Goal: Task Accomplishment & Management: Use online tool/utility

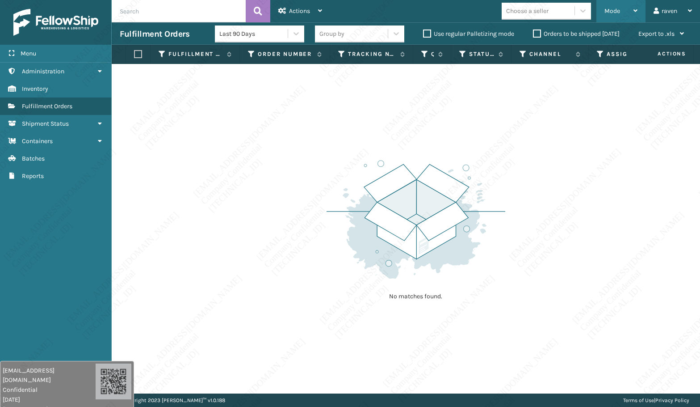
click at [618, 13] on span "Mode" at bounding box center [612, 11] width 16 height 8
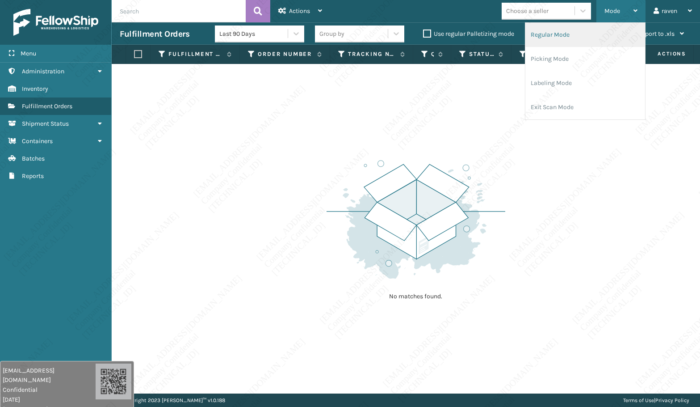
click at [596, 39] on li "Regular Mode" at bounding box center [585, 35] width 120 height 24
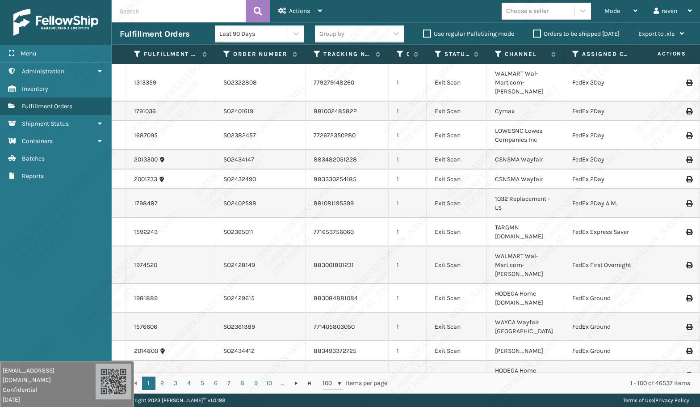
click at [178, 19] on input "text" at bounding box center [179, 11] width 134 height 22
paste input "SO2438800"
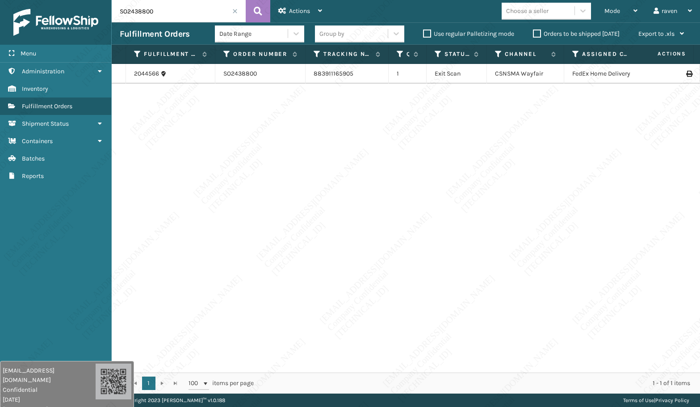
click at [441, 149] on div "2044566 SO2438800 883911165905 1 Exit Scan CSNSMA Wayfair FedEx Home Delivery" at bounding box center [406, 218] width 588 height 308
click at [175, 160] on div "2044566 SO2438800 883911165905 1 Exit Scan CSNSMA Wayfair FedEx Home Delivery" at bounding box center [406, 218] width 588 height 308
click at [180, 12] on input "SO2438800" at bounding box center [179, 11] width 134 height 22
paste input "2056422"
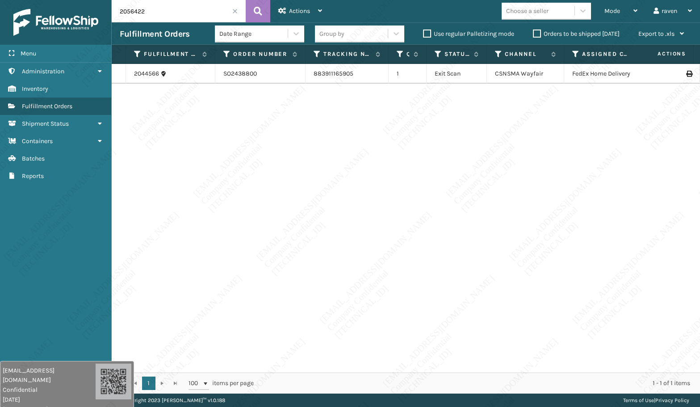
type input "2056422"
click at [235, 13] on span at bounding box center [234, 10] width 5 height 5
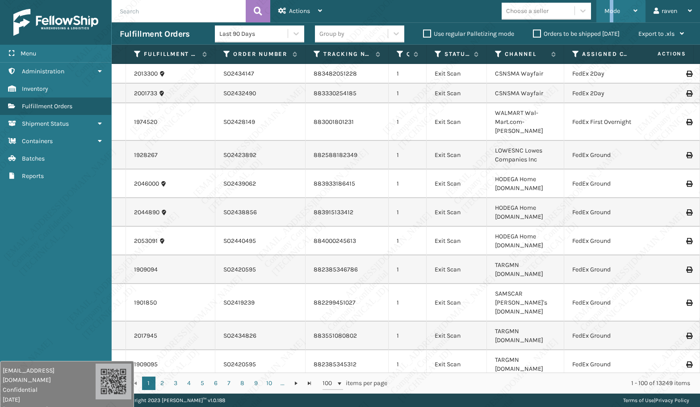
click at [613, 5] on div "Mode" at bounding box center [620, 11] width 33 height 22
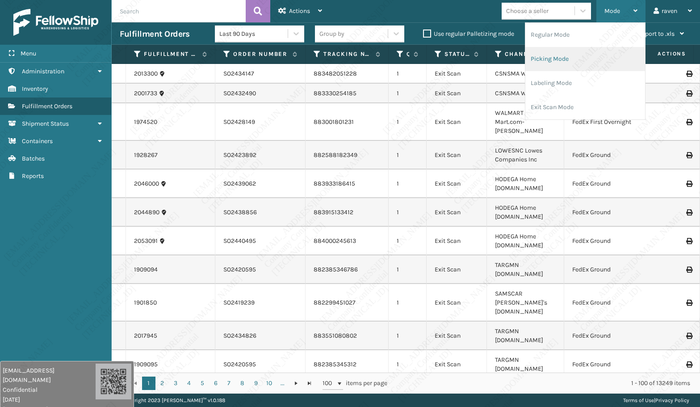
click at [583, 59] on li "Picking Mode" at bounding box center [585, 59] width 120 height 24
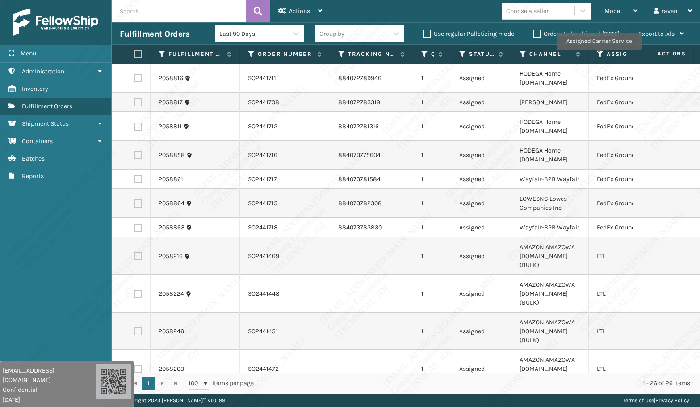
click at [599, 56] on icon at bounding box center [600, 54] width 7 height 8
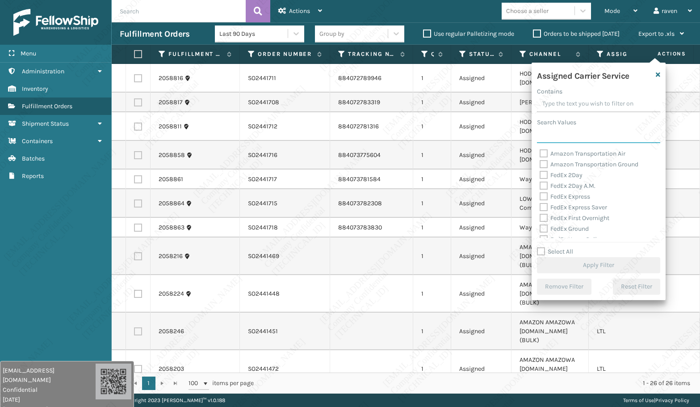
click at [564, 139] on input "Search Values" at bounding box center [598, 135] width 123 height 16
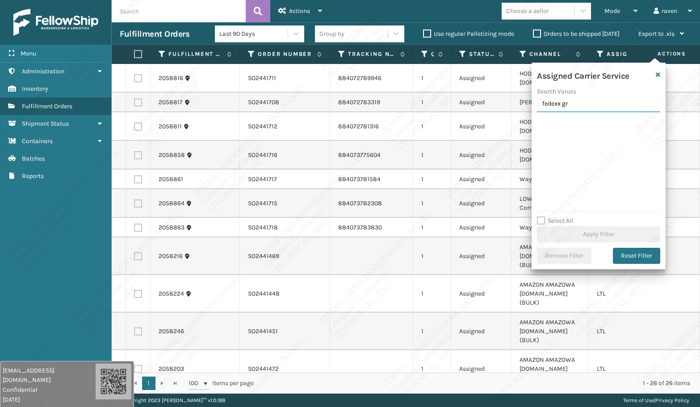
click at [560, 104] on input "fedexx gr" at bounding box center [598, 104] width 123 height 16
type input "fedex gr"
click at [555, 121] on label "FedEx Ground" at bounding box center [564, 123] width 49 height 8
click at [540, 121] on input "FedEx Ground" at bounding box center [540, 120] width 0 height 6
checkbox input "true"
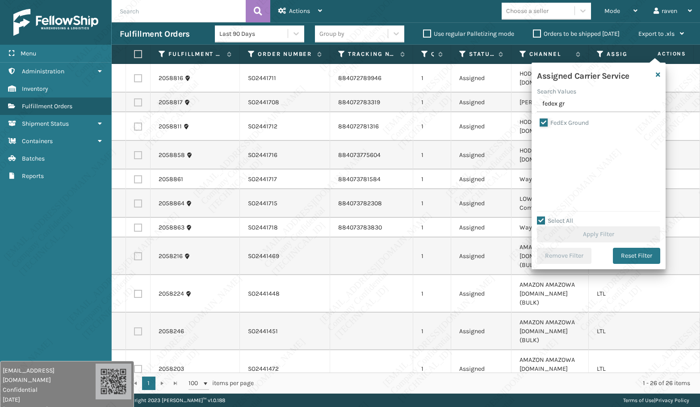
checkbox input "true"
click at [607, 230] on button "Apply Filter" at bounding box center [598, 234] width 123 height 16
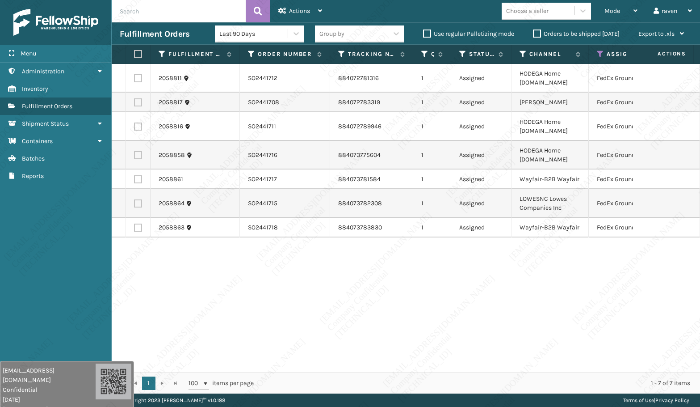
click at [143, 52] on th at bounding box center [138, 54] width 25 height 19
click at [142, 50] on th at bounding box center [138, 54] width 25 height 19
click at [135, 53] on label at bounding box center [136, 54] width 5 height 8
click at [134, 53] on input "checkbox" at bounding box center [134, 54] width 0 height 6
checkbox input "true"
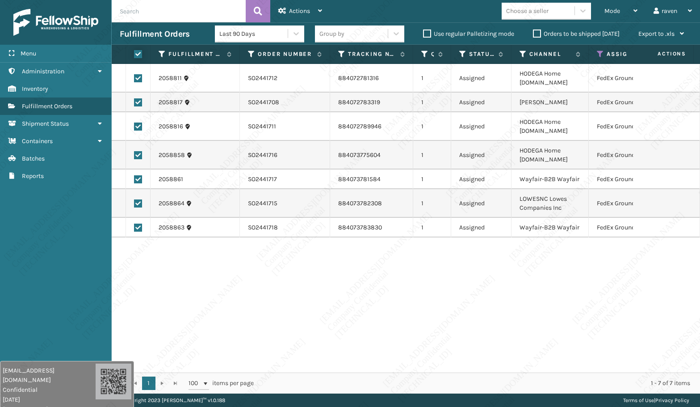
checkbox input "true"
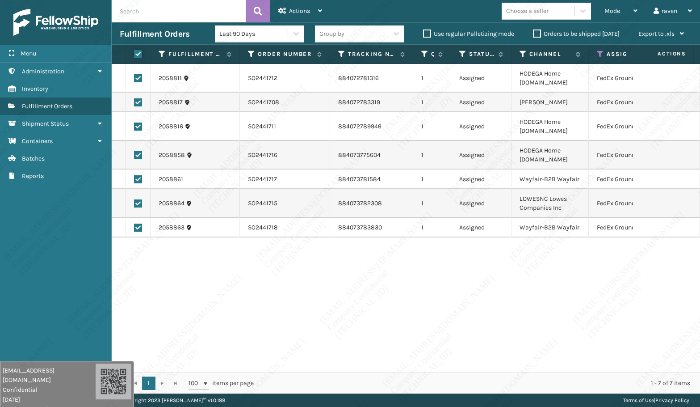
checkbox input "true"
click at [282, 3] on div "Actions" at bounding box center [300, 11] width 44 height 22
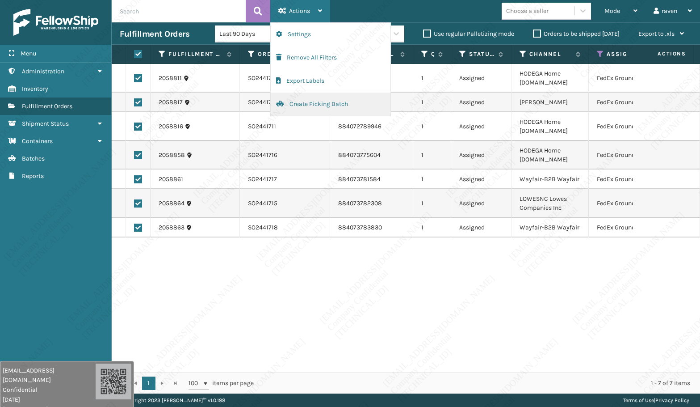
click at [305, 100] on button "Create Picking Batch" at bounding box center [331, 103] width 120 height 23
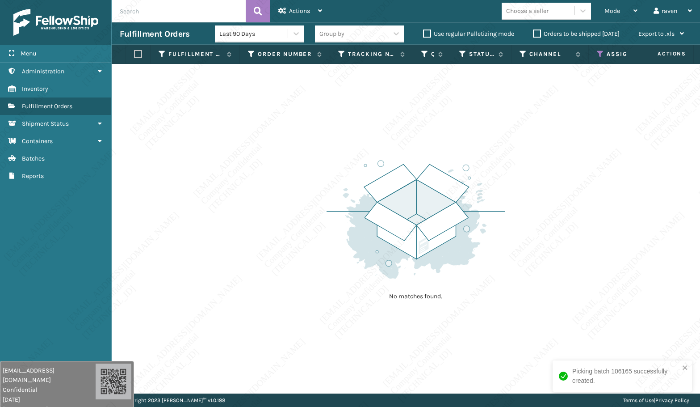
click at [598, 52] on icon at bounding box center [600, 54] width 7 height 8
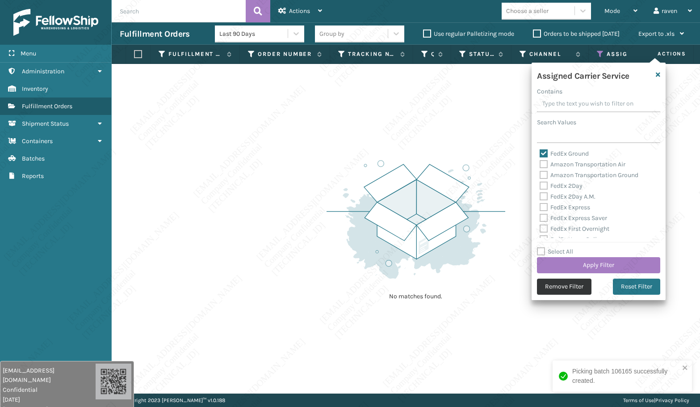
click at [552, 289] on button "Remove Filter" at bounding box center [564, 286] width 54 height 16
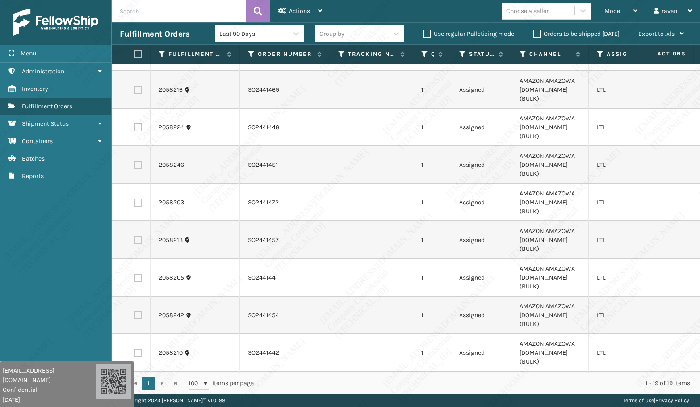
scroll to position [233, 0]
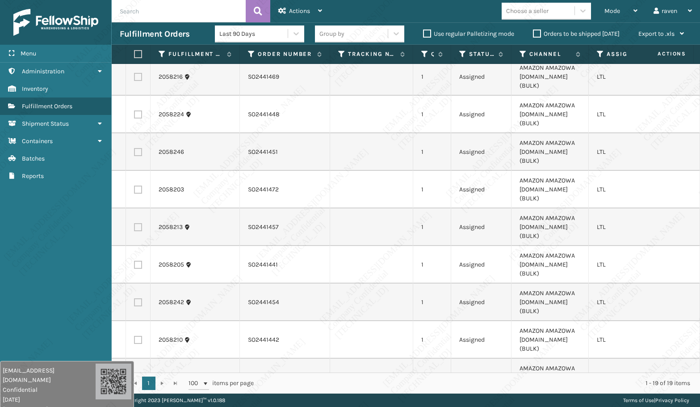
checkbox input "true"
click at [291, 10] on span "Actions" at bounding box center [299, 11] width 21 height 8
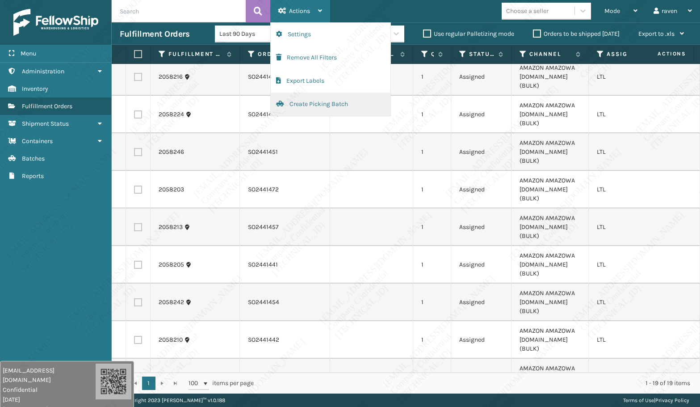
click at [328, 105] on button "Create Picking Batch" at bounding box center [331, 103] width 120 height 23
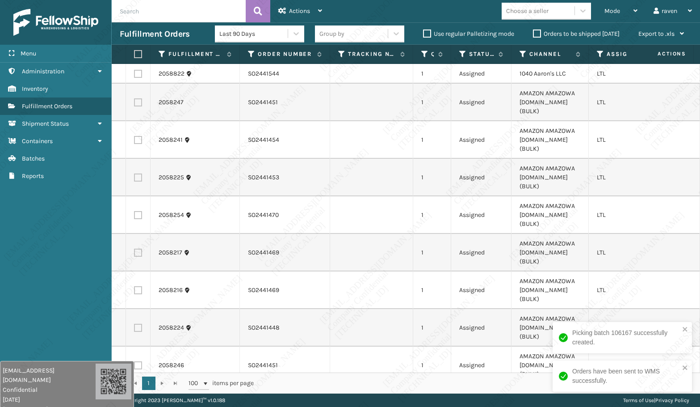
click at [165, 17] on input "text" at bounding box center [179, 11] width 134 height 22
click at [610, 10] on span "Mode" at bounding box center [612, 11] width 16 height 8
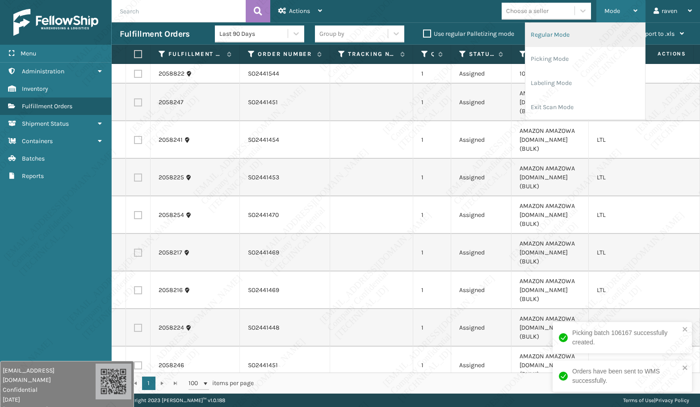
click at [594, 30] on li "Regular Mode" at bounding box center [585, 35] width 120 height 24
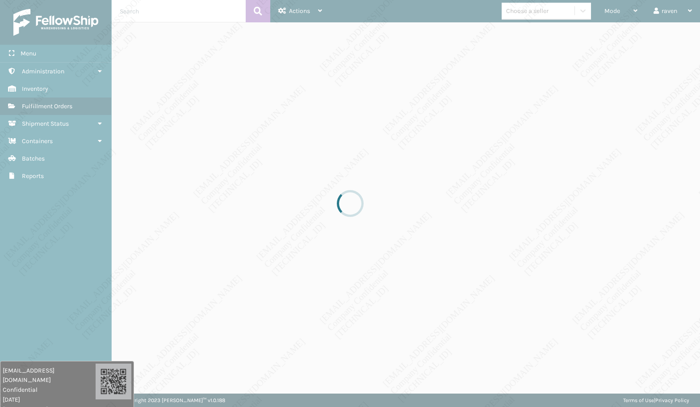
click at [160, 114] on div at bounding box center [350, 203] width 700 height 407
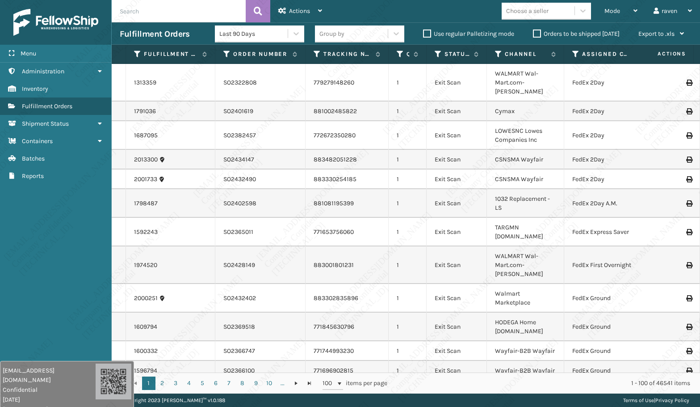
click at [157, 17] on input "text" at bounding box center [179, 11] width 134 height 22
paste input "SO2441715"
type input "SO2441715"
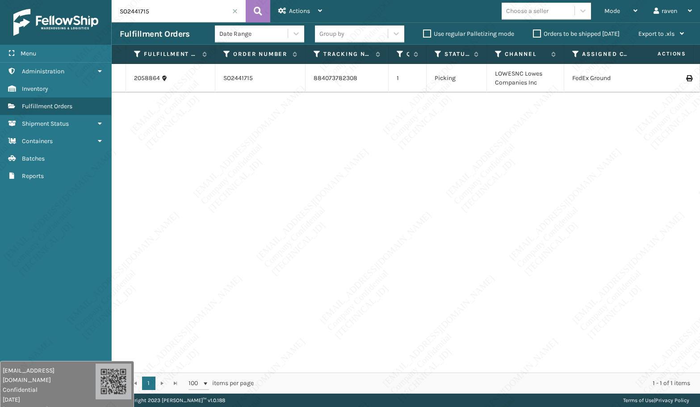
click at [237, 8] on input "SO2441715" at bounding box center [179, 11] width 134 height 22
click at [236, 9] on span at bounding box center [234, 10] width 5 height 5
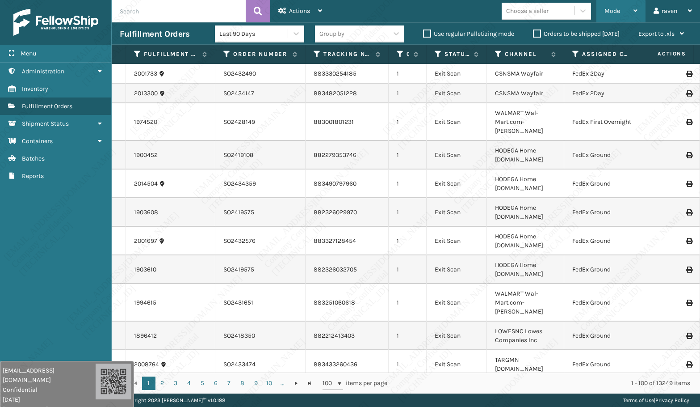
click at [625, 8] on div "Mode" at bounding box center [620, 11] width 33 height 22
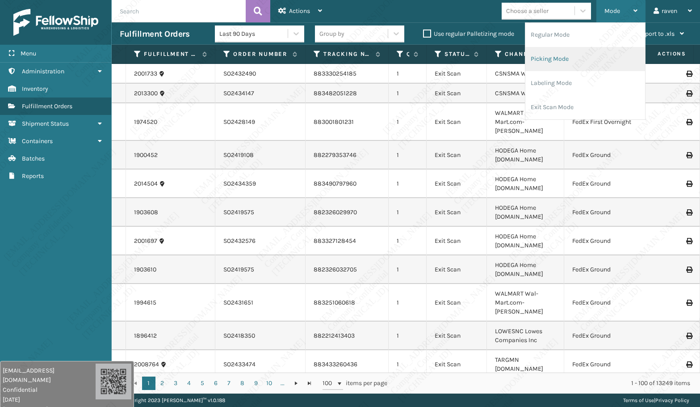
click at [594, 67] on li "Picking Mode" at bounding box center [585, 59] width 120 height 24
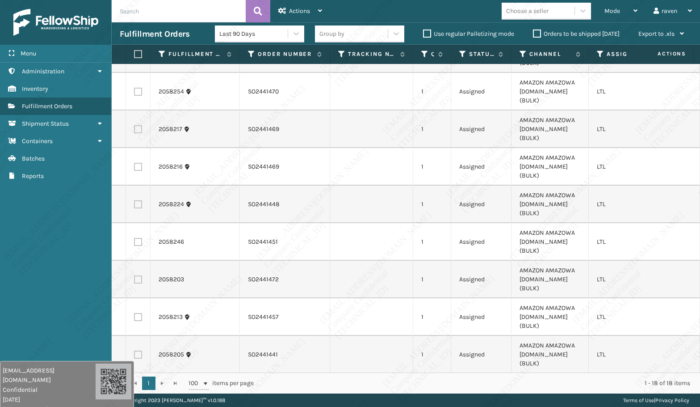
scroll to position [106, 0]
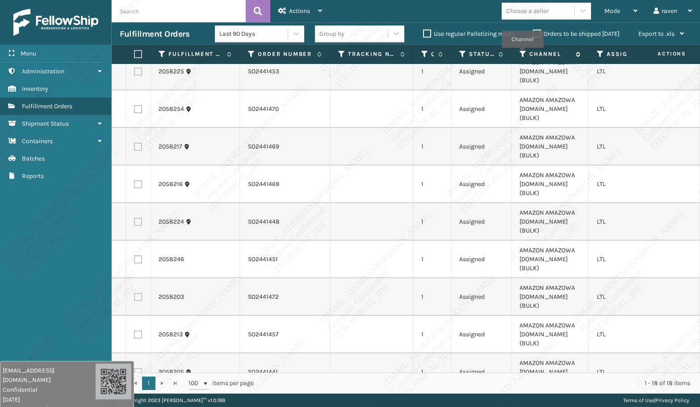
click at [522, 54] on icon at bounding box center [523, 54] width 7 height 8
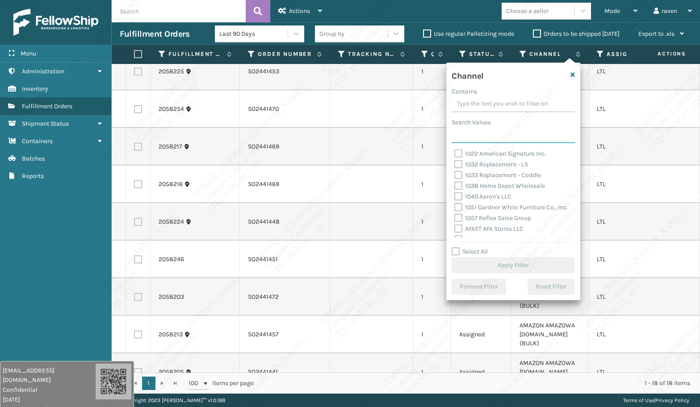
click at [505, 142] on input "Search Values" at bounding box center [513, 135] width 123 height 16
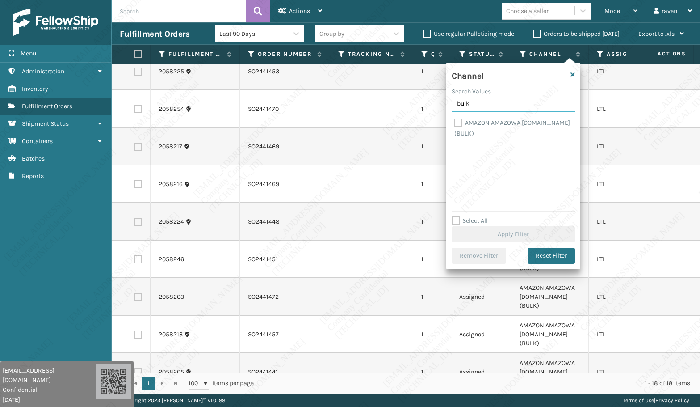
type input "bulk"
click at [469, 124] on label "AMAZON AMAZOWA [DOMAIN_NAME] (BULK)" at bounding box center [512, 128] width 116 height 18
click at [455, 123] on input "AMAZON AMAZOWA [DOMAIN_NAME] (BULK)" at bounding box center [454, 120] width 0 height 6
checkbox input "true"
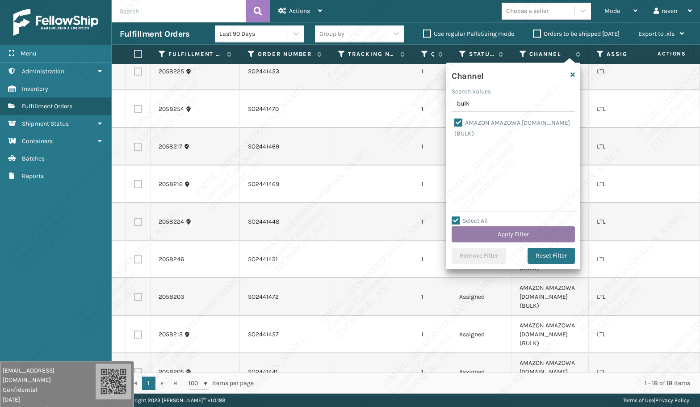
click at [519, 233] on button "Apply Filter" at bounding box center [513, 234] width 123 height 16
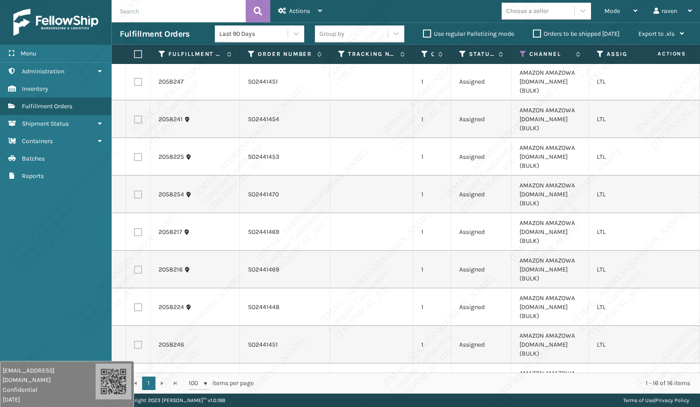
scroll to position [0, 0]
click at [136, 52] on label at bounding box center [136, 54] width 5 height 8
click at [134, 52] on input "checkbox" at bounding box center [134, 54] width 0 height 6
checkbox input "true"
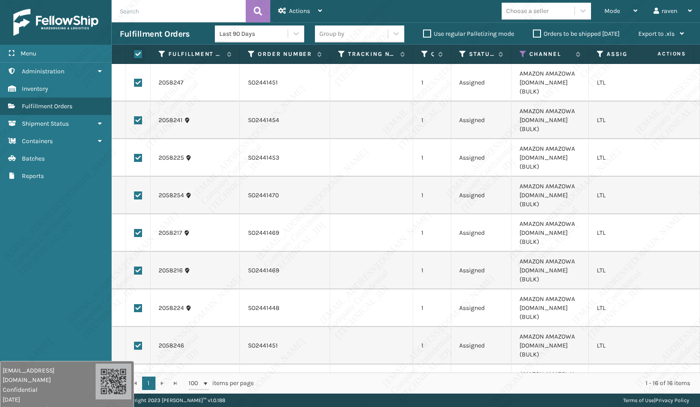
checkbox input "true"
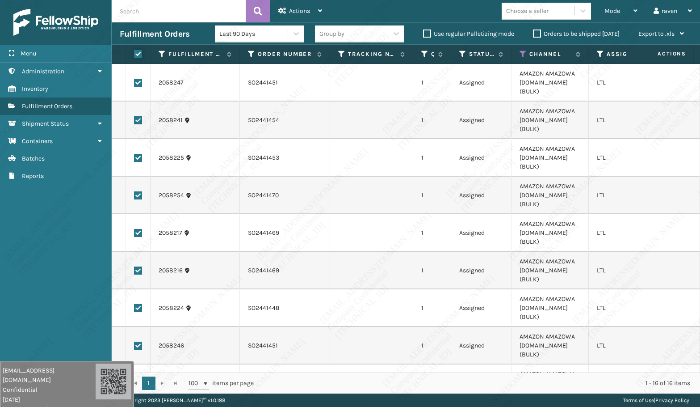
checkbox input "true"
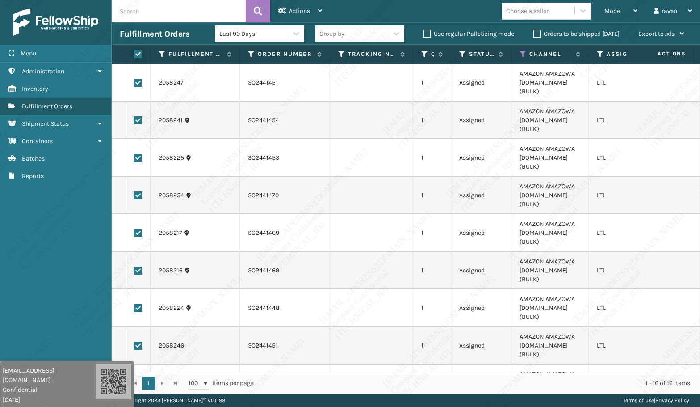
checkbox input "true"
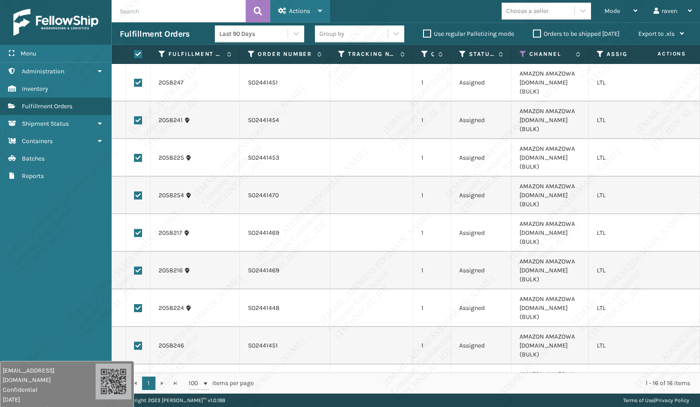
click at [301, 12] on span "Actions" at bounding box center [299, 11] width 21 height 8
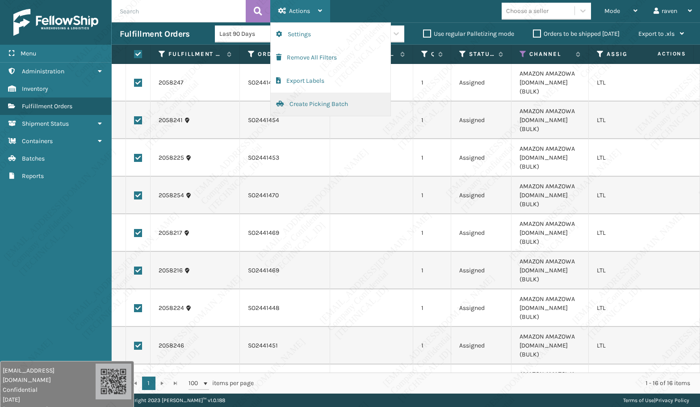
click at [305, 99] on button "Create Picking Batch" at bounding box center [331, 103] width 120 height 23
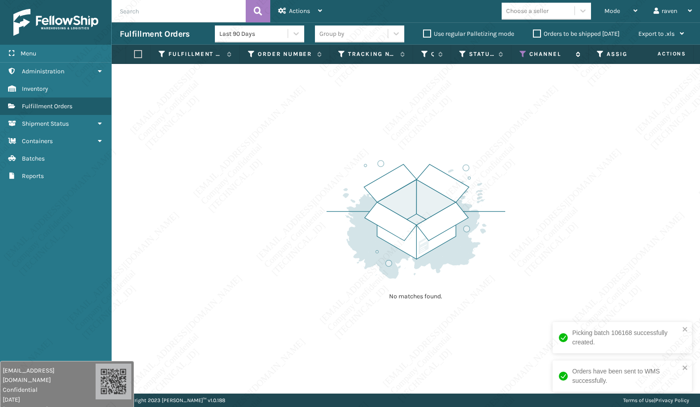
click at [522, 54] on icon at bounding box center [523, 54] width 7 height 8
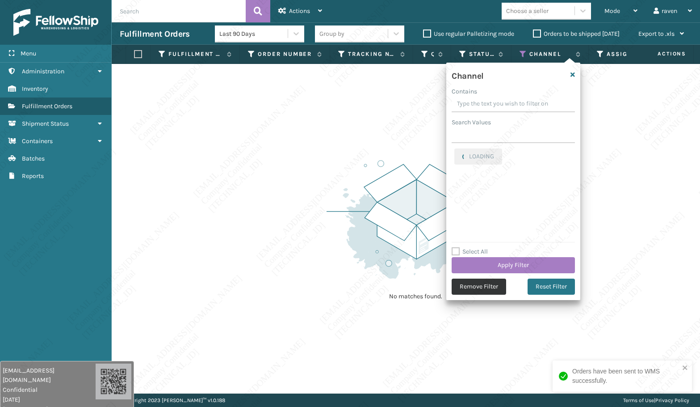
click at [485, 282] on button "Remove Filter" at bounding box center [479, 286] width 54 height 16
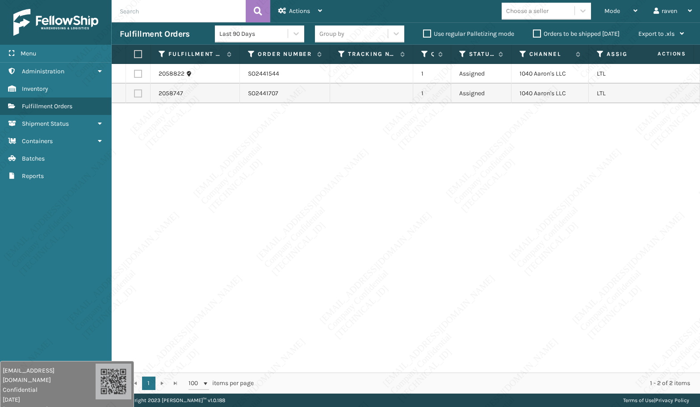
click at [137, 55] on label at bounding box center [136, 54] width 5 height 8
click at [134, 55] on input "checkbox" at bounding box center [134, 54] width 0 height 6
checkbox input "true"
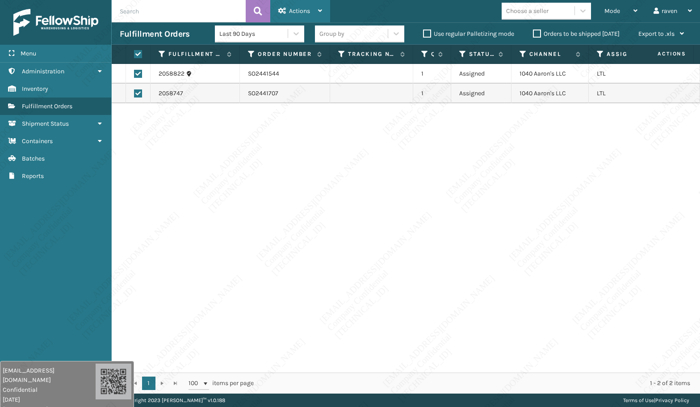
click at [285, 8] on icon at bounding box center [282, 11] width 8 height 6
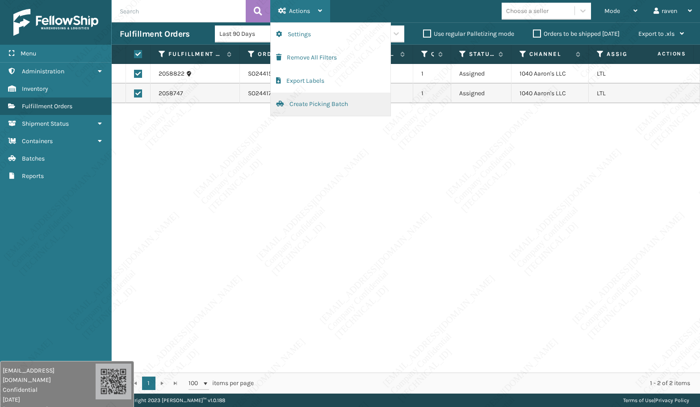
click at [313, 105] on button "Create Picking Batch" at bounding box center [331, 103] width 120 height 23
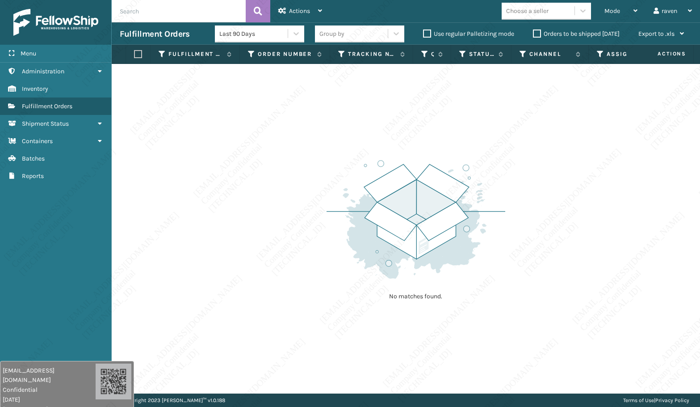
click at [314, 231] on div "No matches found." at bounding box center [406, 228] width 588 height 329
click at [620, 11] on span "Mode" at bounding box center [612, 11] width 16 height 8
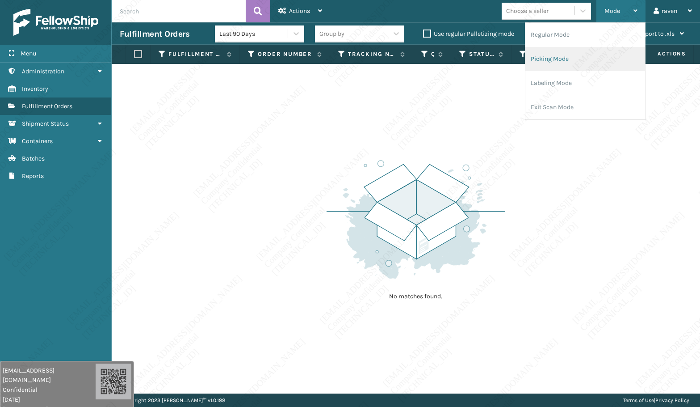
click at [584, 53] on li "Picking Mode" at bounding box center [585, 59] width 120 height 24
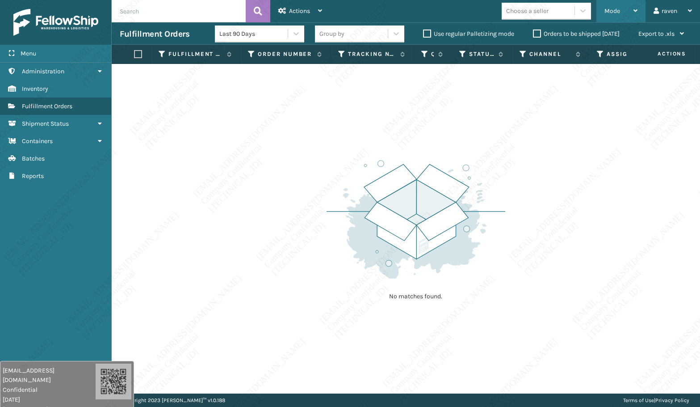
click at [608, 16] on div "Mode" at bounding box center [620, 11] width 33 height 22
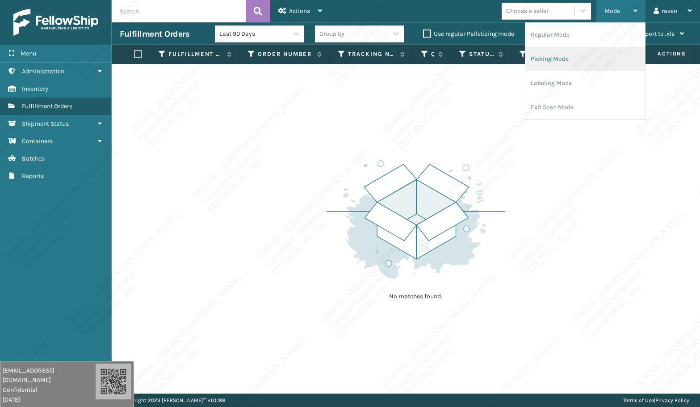
click at [583, 52] on li "Picking Mode" at bounding box center [585, 59] width 120 height 24
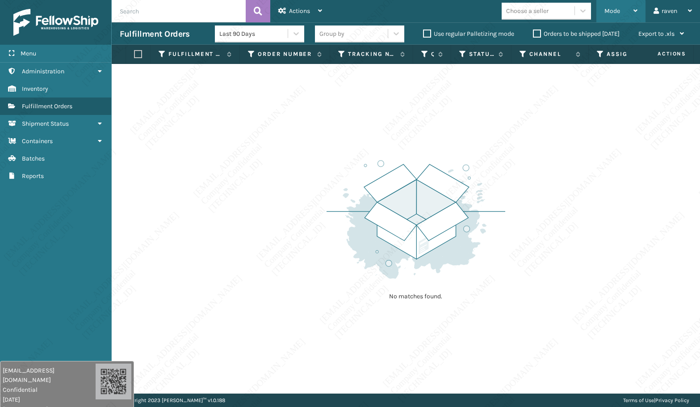
click at [621, 13] on div "Mode" at bounding box center [620, 11] width 33 height 22
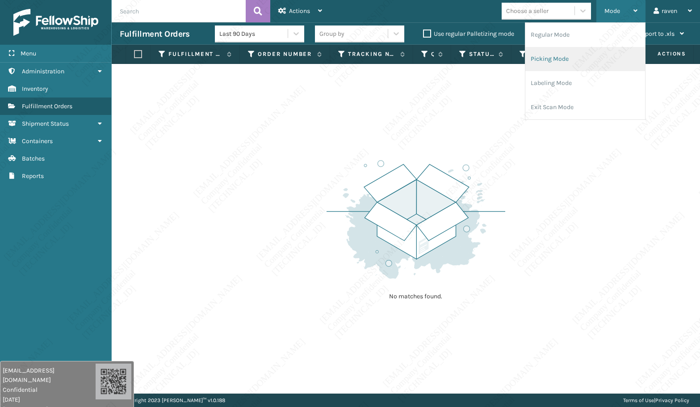
click at [587, 48] on li "Picking Mode" at bounding box center [585, 59] width 120 height 24
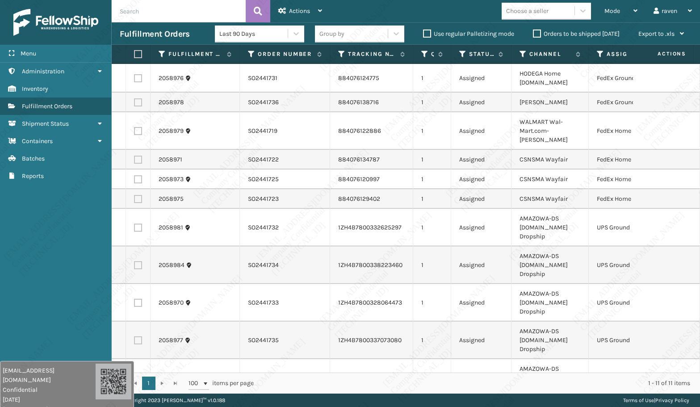
click at [596, 53] on th "Assigned Carrier Service" at bounding box center [631, 54] width 85 height 19
click at [597, 54] on icon at bounding box center [600, 54] width 7 height 8
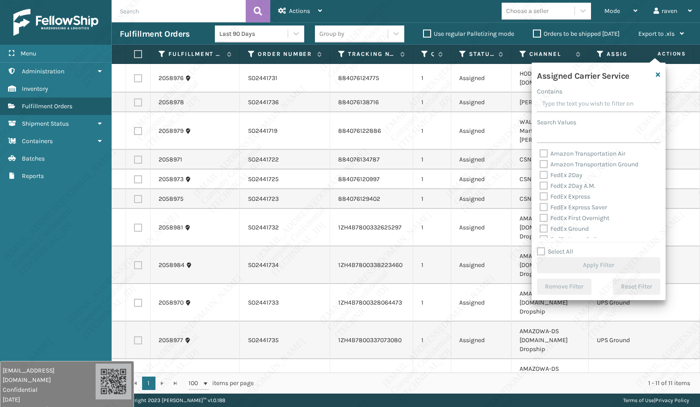
click at [547, 144] on div "Assigned Carrier Service Contains Search Values Amazon Transportation Air Amazo…" at bounding box center [599, 181] width 134 height 237
click at [552, 137] on input "Search Values" at bounding box center [598, 135] width 123 height 16
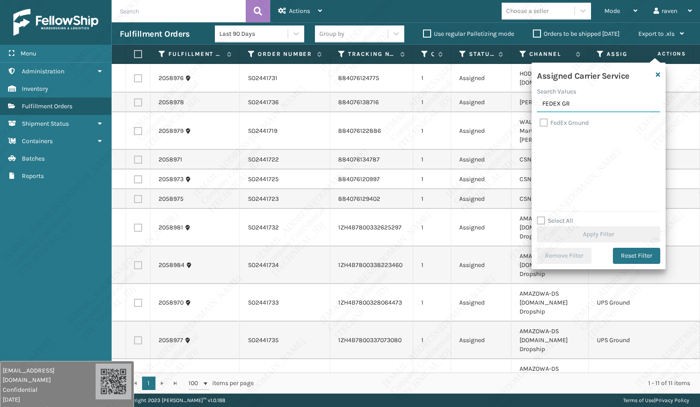
type input "FEDEX GR"
click at [571, 124] on label "FedEx Ground" at bounding box center [564, 123] width 49 height 8
click at [540, 123] on input "FedEx Ground" at bounding box center [540, 120] width 0 height 6
checkbox input "true"
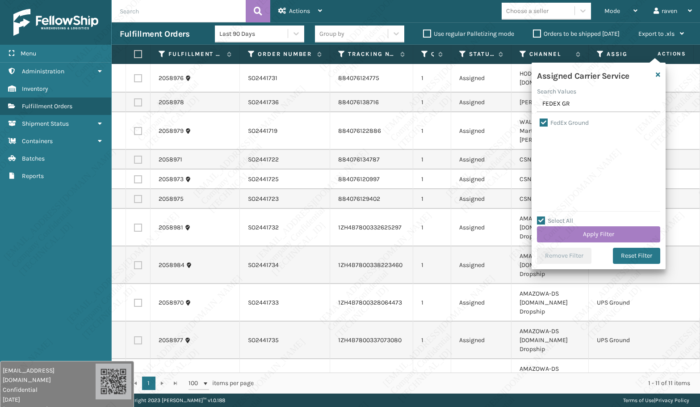
click at [603, 224] on div "Select All Apply Filter" at bounding box center [598, 228] width 123 height 27
click at [604, 226] on div "Select All Apply Filter" at bounding box center [598, 228] width 123 height 27
click at [601, 233] on button "Apply Filter" at bounding box center [598, 234] width 123 height 16
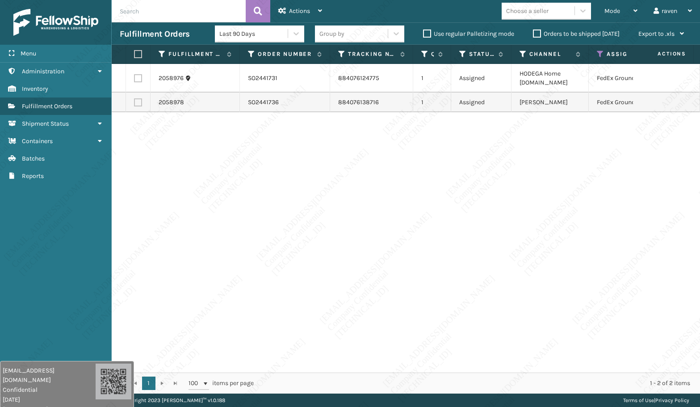
click at [134, 54] on label at bounding box center [136, 54] width 5 height 8
click at [134, 54] on input "checkbox" at bounding box center [134, 54] width 0 height 6
checkbox input "true"
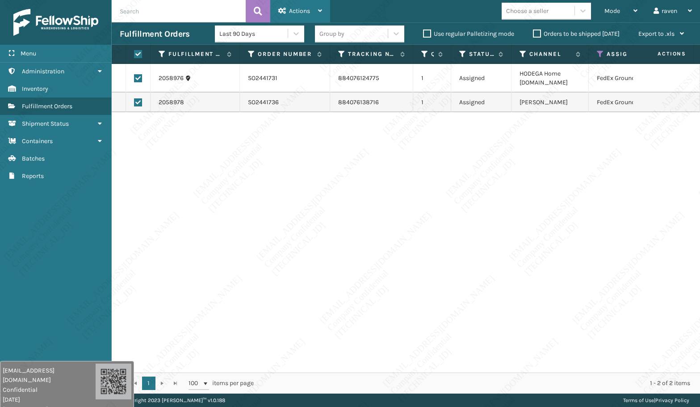
click at [284, 10] on icon at bounding box center [282, 11] width 8 height 6
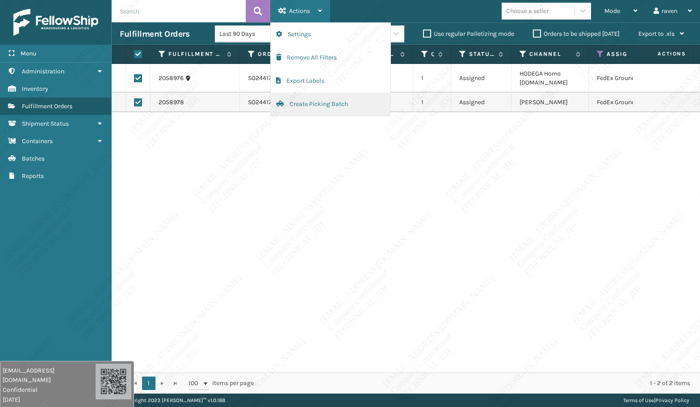
click at [297, 101] on button "Create Picking Batch" at bounding box center [331, 103] width 120 height 23
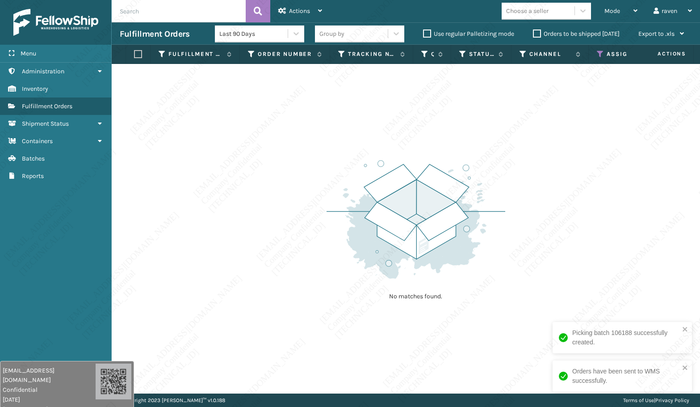
click at [595, 54] on th "Assigned Carrier Service" at bounding box center [631, 54] width 85 height 19
click at [599, 50] on icon at bounding box center [600, 54] width 7 height 8
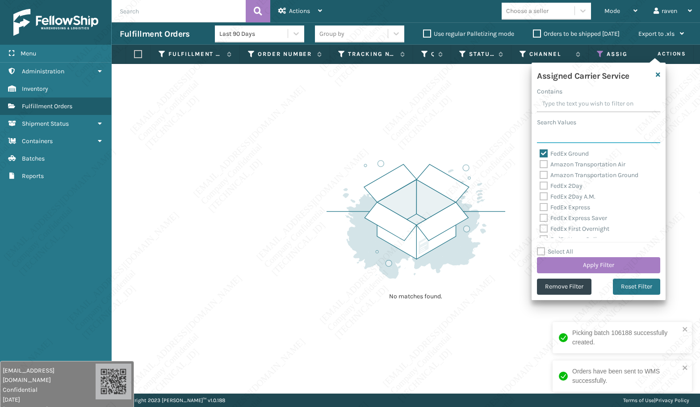
click at [561, 140] on input "Search Values" at bounding box center [598, 135] width 123 height 16
click at [554, 150] on label "FedEx Ground" at bounding box center [564, 154] width 49 height 8
click at [540, 150] on input "FedEx Ground" at bounding box center [540, 151] width 0 height 6
checkbox input "false"
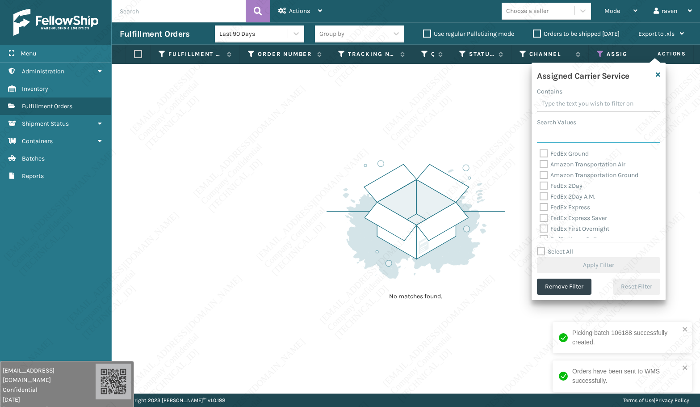
click at [565, 137] on input "Search Values" at bounding box center [598, 135] width 123 height 16
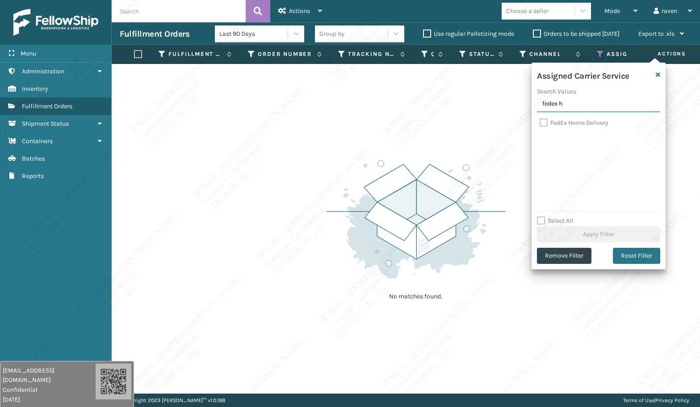
type input "fedex h"
click at [564, 122] on label "FedEx Home Delivery" at bounding box center [574, 123] width 69 height 8
click at [540, 122] on input "FedEx Home Delivery" at bounding box center [540, 120] width 0 height 6
checkbox input "true"
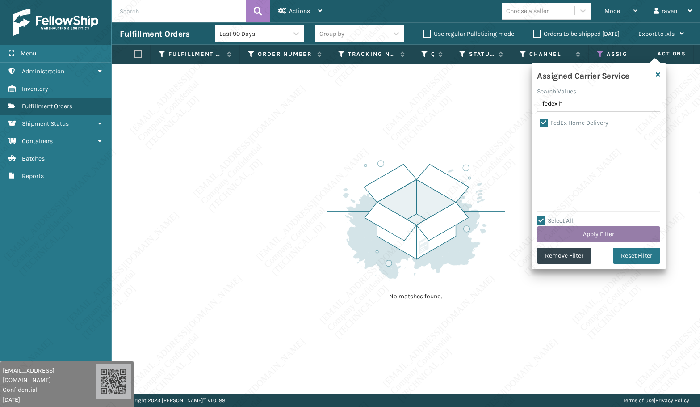
click at [591, 234] on button "Apply Filter" at bounding box center [598, 234] width 123 height 16
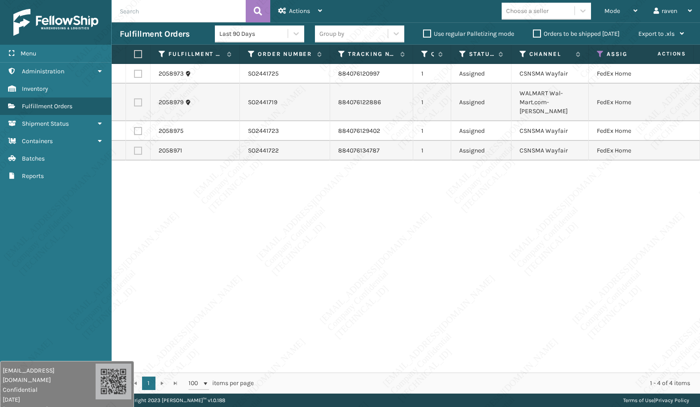
click at [139, 54] on label at bounding box center [136, 54] width 5 height 8
click at [134, 54] on input "checkbox" at bounding box center [134, 54] width 0 height 6
checkbox input "true"
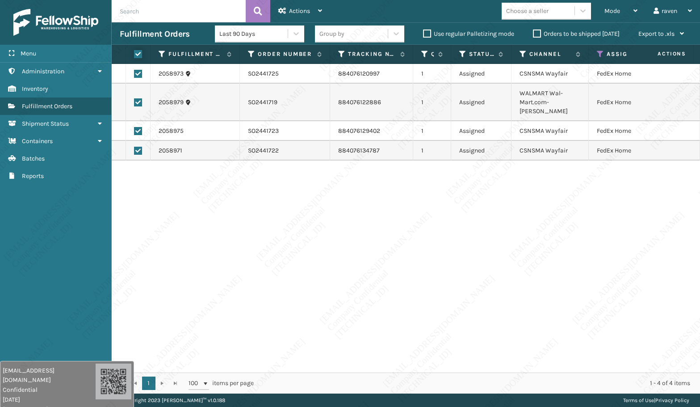
checkbox input "true"
click at [320, 6] on div "Actions" at bounding box center [300, 11] width 44 height 22
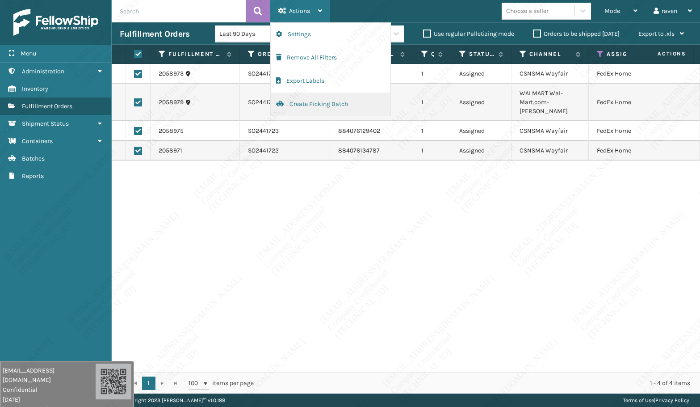
click at [308, 105] on button "Create Picking Batch" at bounding box center [331, 103] width 120 height 23
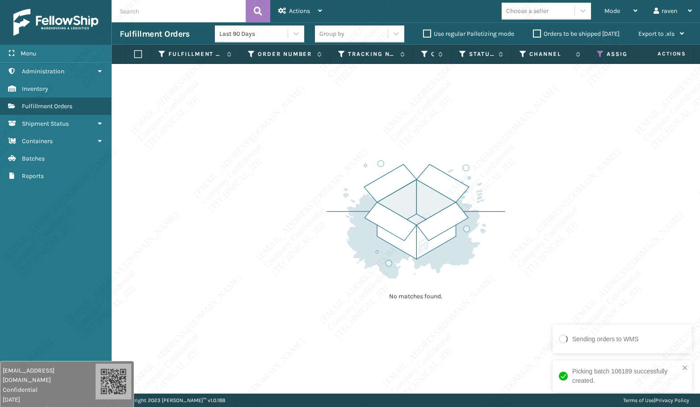
click at [599, 54] on icon at bounding box center [600, 54] width 7 height 8
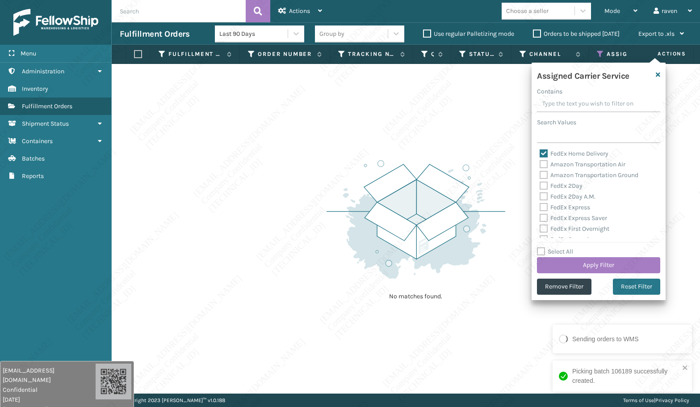
click at [567, 156] on label "FedEx Home Delivery" at bounding box center [574, 154] width 69 height 8
click at [540, 154] on input "FedEx Home Delivery" at bounding box center [540, 151] width 0 height 6
checkbox input "false"
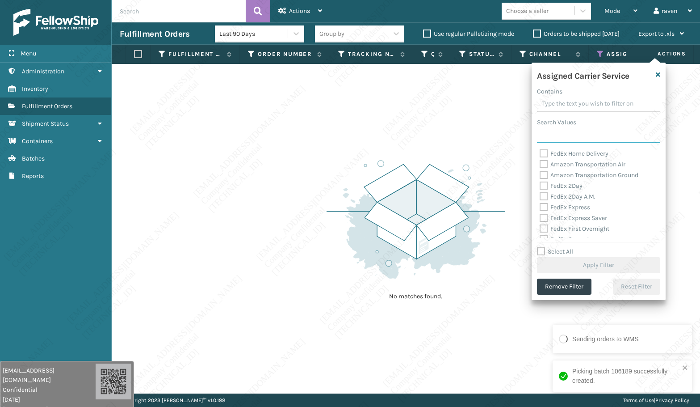
click at [567, 131] on input "Search Values" at bounding box center [598, 135] width 123 height 16
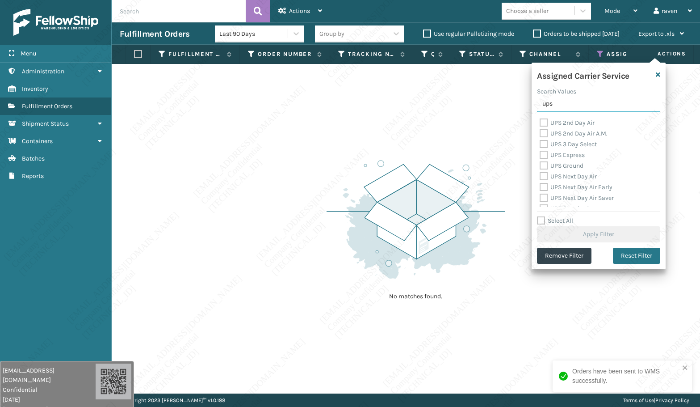
type input "ups"
click at [573, 163] on label "UPS Ground" at bounding box center [562, 166] width 44 height 8
click at [540, 163] on input "UPS Ground" at bounding box center [540, 163] width 0 height 6
checkbox input "true"
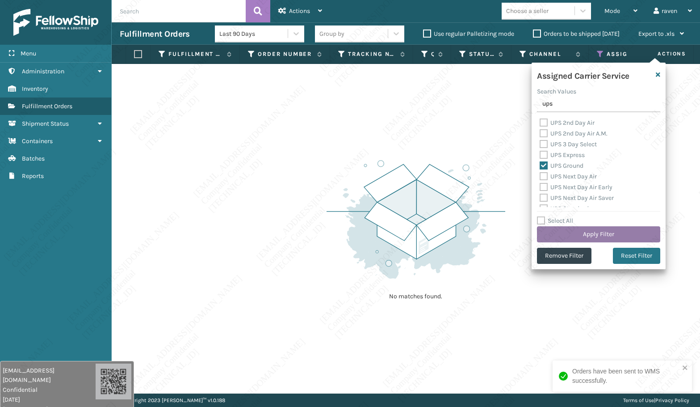
click at [606, 231] on button "Apply Filter" at bounding box center [598, 234] width 123 height 16
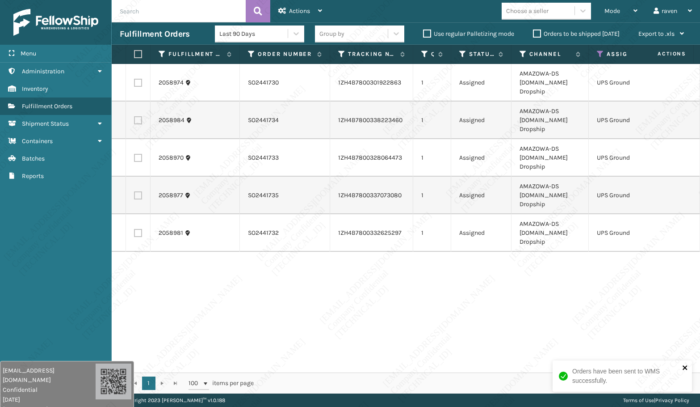
click at [683, 371] on button "close" at bounding box center [685, 368] width 6 height 8
click at [140, 58] on th at bounding box center [138, 54] width 25 height 19
click at [139, 53] on label at bounding box center [136, 54] width 5 height 8
click at [134, 53] on input "checkbox" at bounding box center [134, 54] width 0 height 6
checkbox input "true"
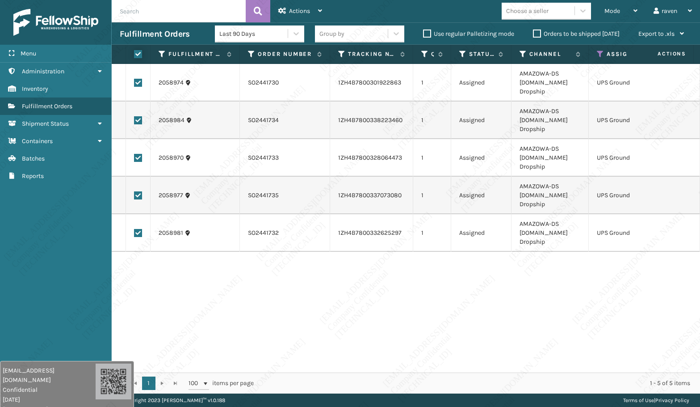
checkbox input "true"
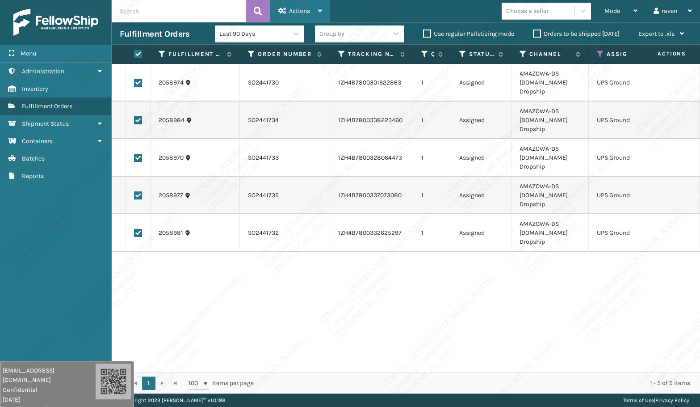
click at [315, 20] on div "Actions" at bounding box center [300, 11] width 44 height 22
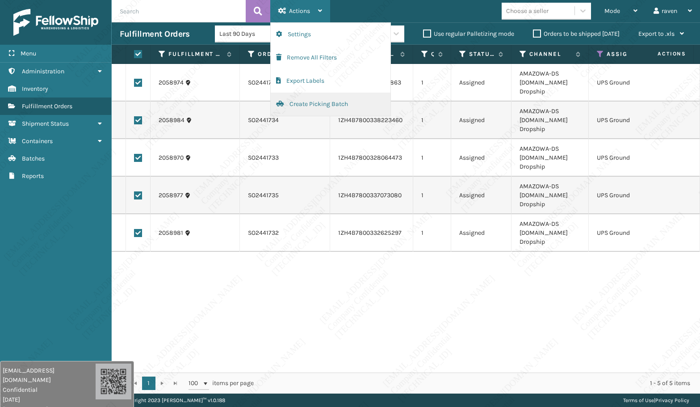
click at [312, 102] on button "Create Picking Batch" at bounding box center [331, 103] width 120 height 23
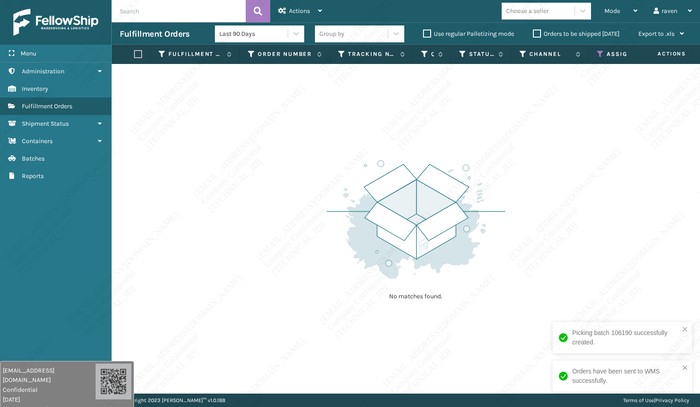
click at [603, 55] on icon at bounding box center [600, 54] width 7 height 8
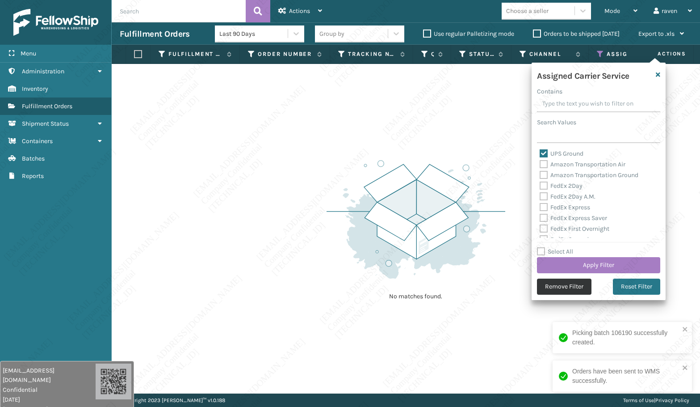
click at [566, 283] on button "Remove Filter" at bounding box center [564, 286] width 54 height 16
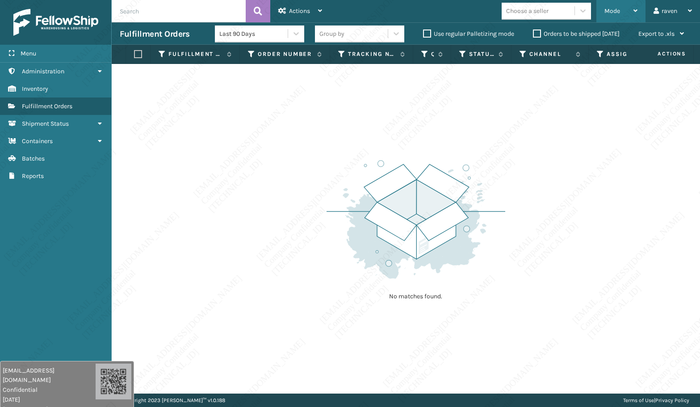
click at [609, 5] on div "Mode" at bounding box center [620, 11] width 33 height 22
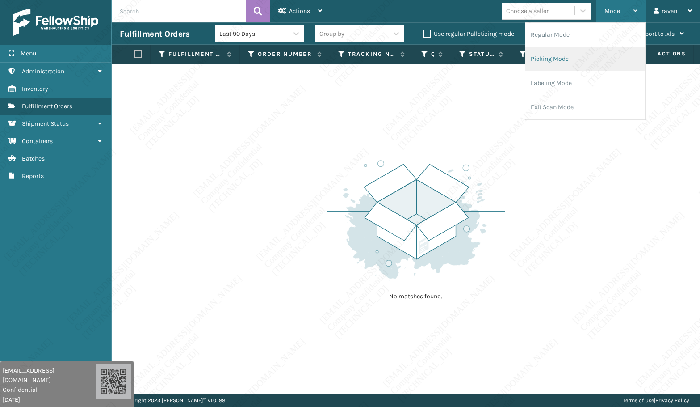
click at [566, 51] on li "Picking Mode" at bounding box center [585, 59] width 120 height 24
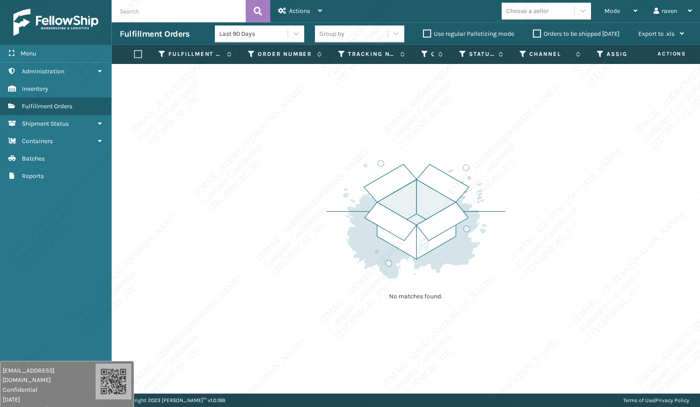
click at [315, 170] on div "No matches found." at bounding box center [406, 228] width 588 height 329
click at [262, 193] on div "No matches found." at bounding box center [406, 228] width 588 height 329
click at [616, 10] on span "Mode" at bounding box center [612, 11] width 16 height 8
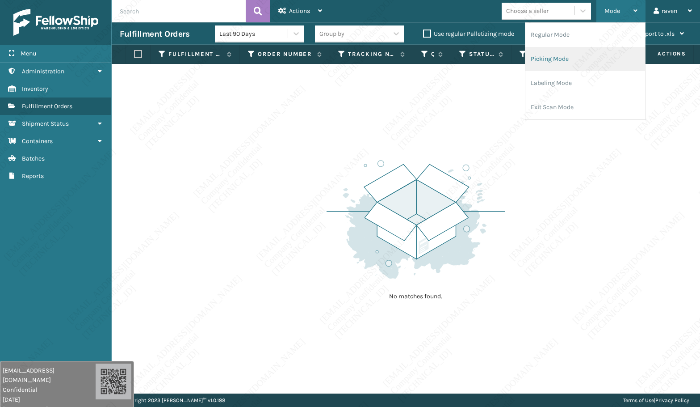
click at [566, 57] on li "Picking Mode" at bounding box center [585, 59] width 120 height 24
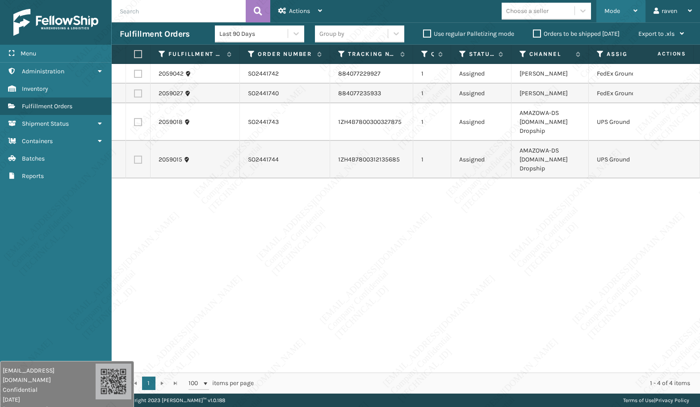
click at [621, 5] on div "Mode" at bounding box center [620, 11] width 33 height 22
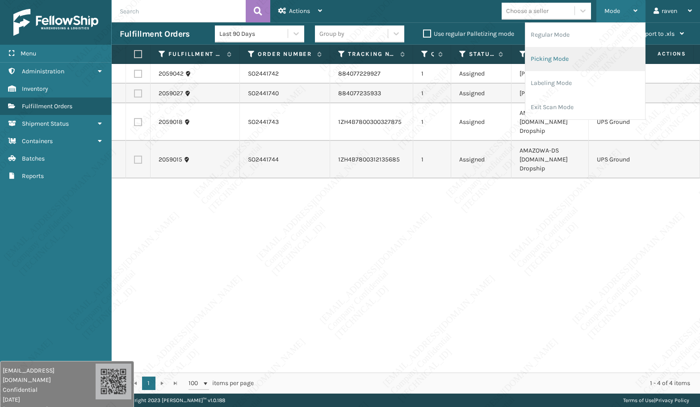
click at [577, 52] on li "Picking Mode" at bounding box center [585, 59] width 120 height 24
